Goal: Task Accomplishment & Management: Manage account settings

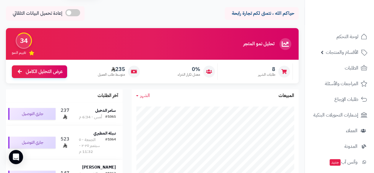
scroll to position [55, 0]
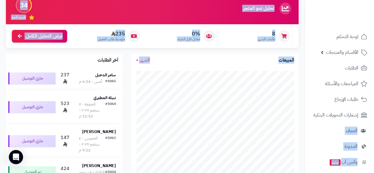
drag, startPoint x: 303, startPoint y: 115, endPoint x: 304, endPoint y: 121, distance: 6.1
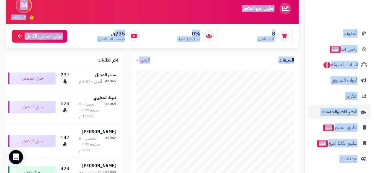
click at [306, 108] on li "التطبيقات والخدمات" at bounding box center [339, 112] width 69 height 14
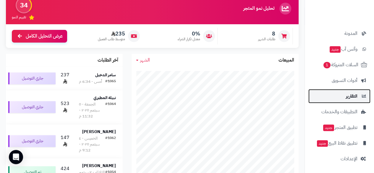
click at [346, 96] on span "التقارير" at bounding box center [352, 96] width 12 height 8
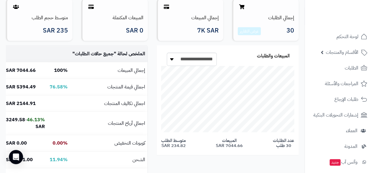
scroll to position [79, 0]
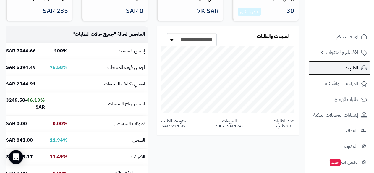
click at [359, 66] on link "الطلبات" at bounding box center [339, 68] width 62 height 14
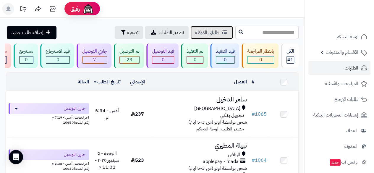
click at [222, 32] on icon at bounding box center [224, 32] width 5 height 5
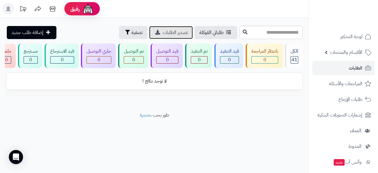
click at [163, 33] on span "تصدير الطلبات" at bounding box center [175, 32] width 25 height 7
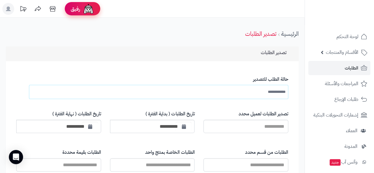
click at [88, 13] on img at bounding box center [88, 9] width 12 height 12
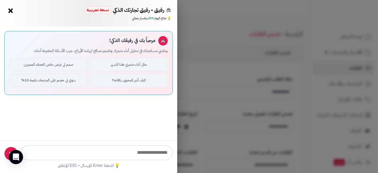
click at [94, 122] on div "مرحباً بك في رفيقك الذكي! يمكنني مساعدتك في تحليل أداء متجرك وتقديم نصائح لزياد…" at bounding box center [88, 84] width 177 height 114
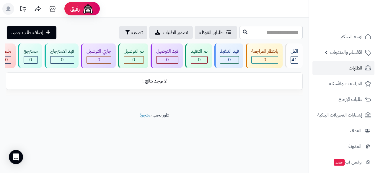
scroll to position [0, -9]
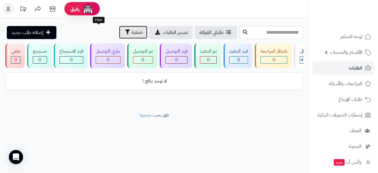
click at [125, 33] on icon "button" at bounding box center [127, 32] width 5 height 5
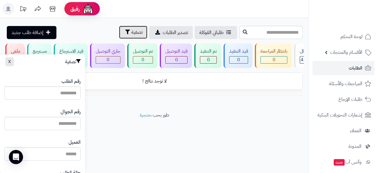
click at [125, 33] on icon "button" at bounding box center [127, 32] width 5 height 5
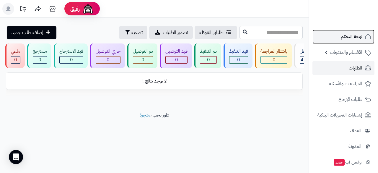
click at [353, 39] on span "لوحة التحكم" at bounding box center [352, 36] width 22 height 8
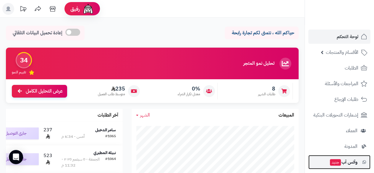
click at [348, 163] on span "وآتس آب جديد" at bounding box center [343, 162] width 28 height 8
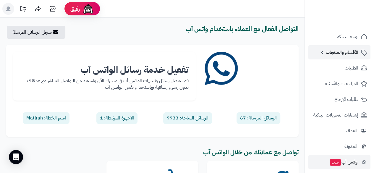
click at [317, 50] on link "الأقسام والمنتجات" at bounding box center [339, 52] width 62 height 14
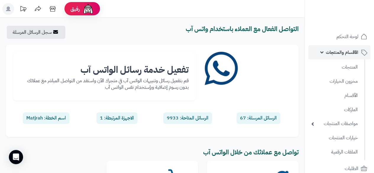
click at [324, 52] on link "الأقسام والمنتجات" at bounding box center [339, 52] width 62 height 14
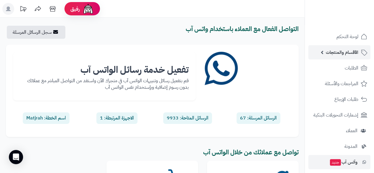
click at [324, 52] on link "الأقسام والمنتجات" at bounding box center [339, 52] width 62 height 14
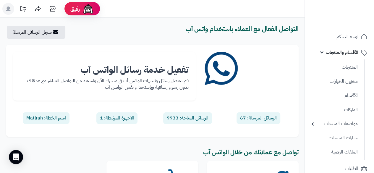
click at [337, 74] on ul "المنتجات مخزون الخيارات الأقسام الماركات مواصفات المنتجات مواصفات المنتجات أنوا…" at bounding box center [335, 109] width 60 height 100
click at [344, 66] on link "المنتجات" at bounding box center [334, 67] width 52 height 12
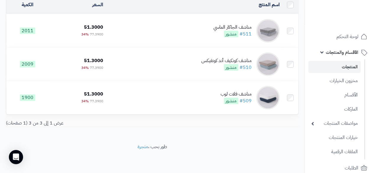
scroll to position [67, 0]
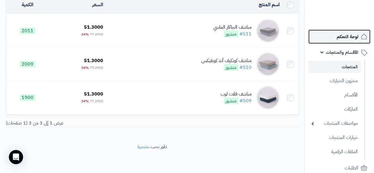
click at [352, 36] on span "لوحة التحكم" at bounding box center [348, 36] width 22 height 8
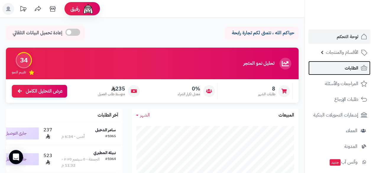
click at [345, 69] on span "الطلبات" at bounding box center [351, 68] width 14 height 8
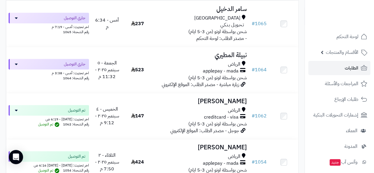
scroll to position [98, 0]
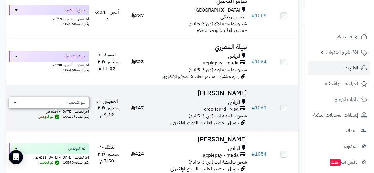
click at [83, 105] on span "تم التوصيل" at bounding box center [75, 102] width 19 height 6
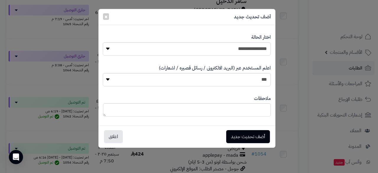
click at [33, 102] on div "**********" at bounding box center [189, 86] width 378 height 173
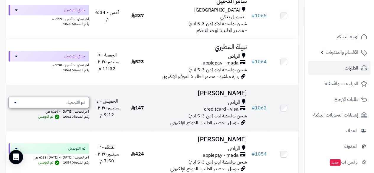
click at [14, 105] on icon at bounding box center [15, 102] width 3 height 5
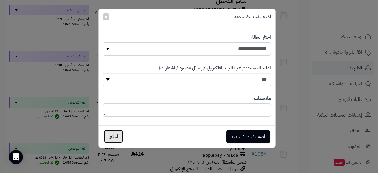
click at [115, 138] on button "اغلاق" at bounding box center [113, 136] width 19 height 13
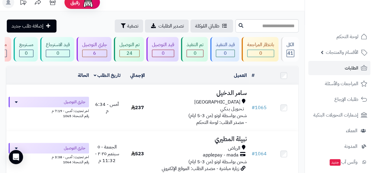
scroll to position [0, 0]
